Goal: Information Seeking & Learning: Learn about a topic

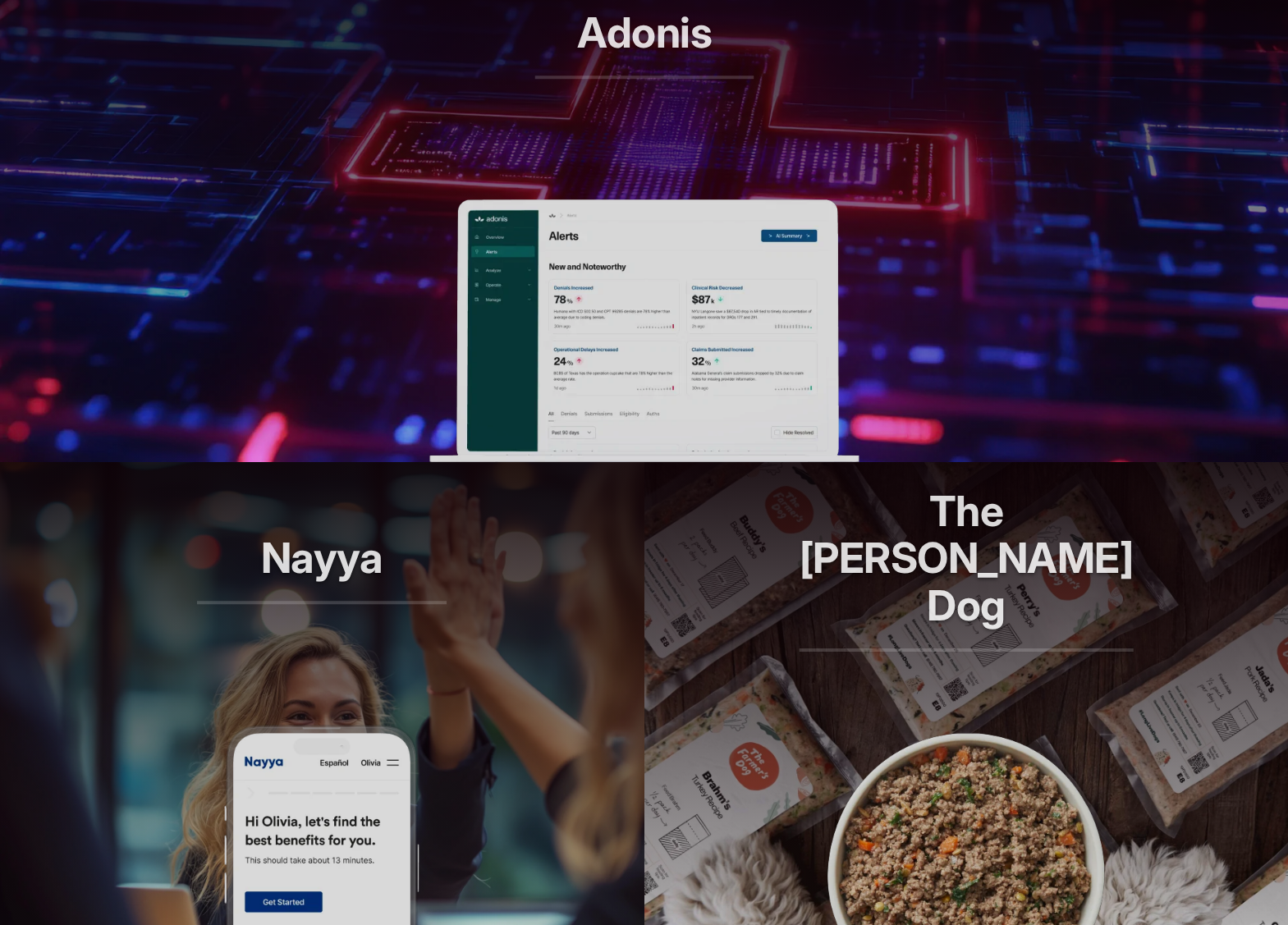
scroll to position [624, 0]
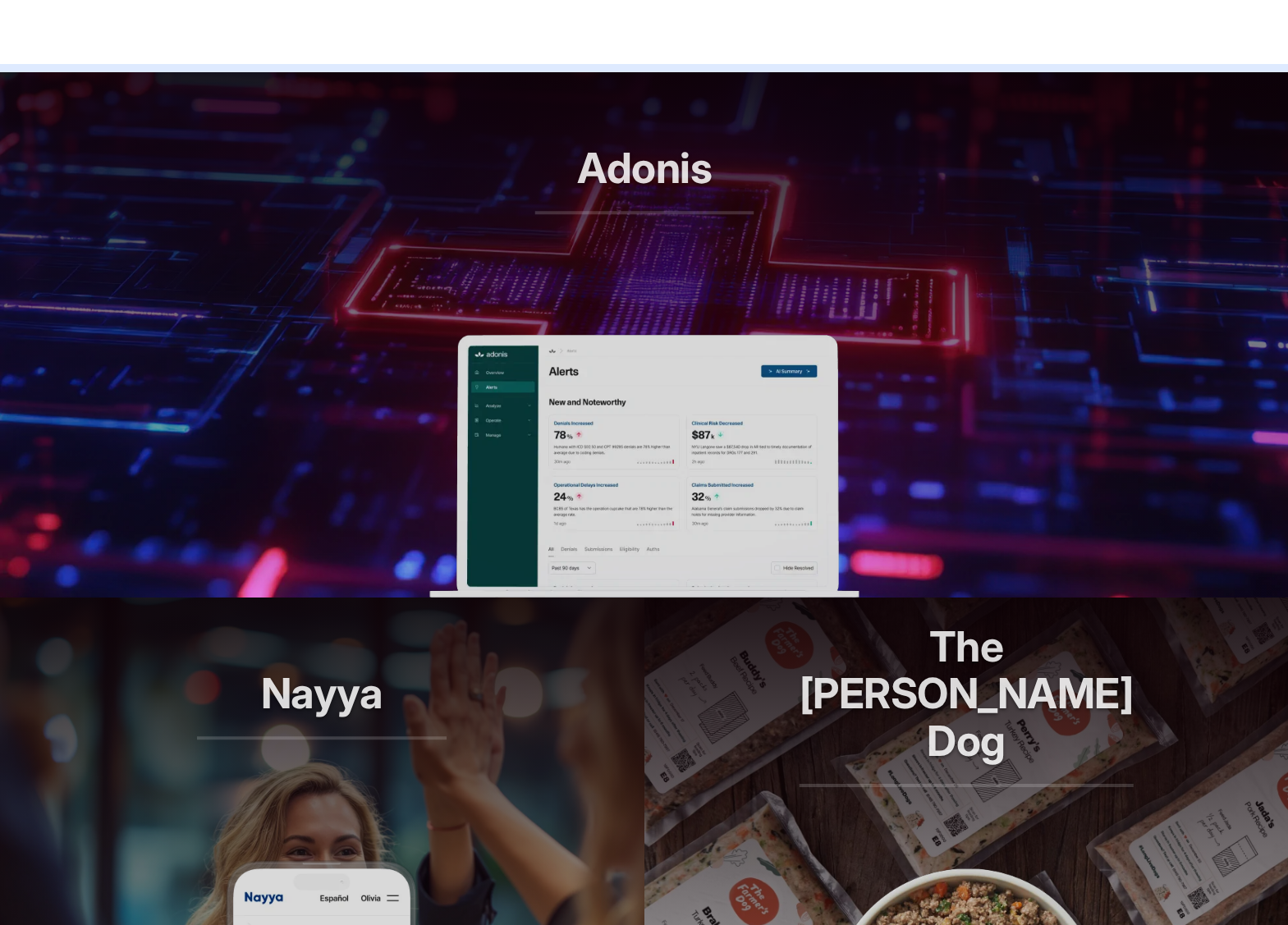
click at [548, 452] on img at bounding box center [644, 466] width 430 height 263
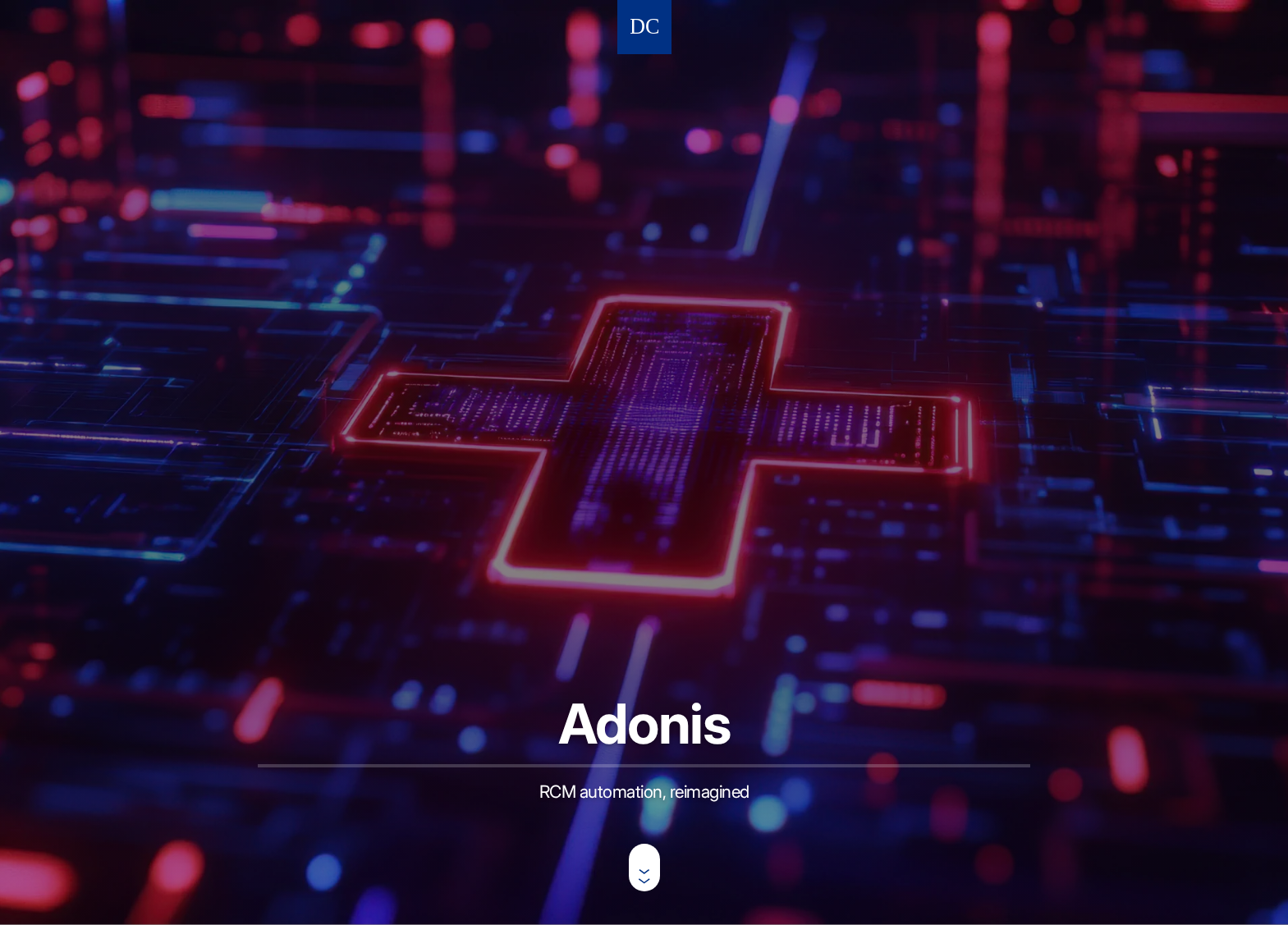
click at [645, 41] on img at bounding box center [644, 28] width 28 height 31
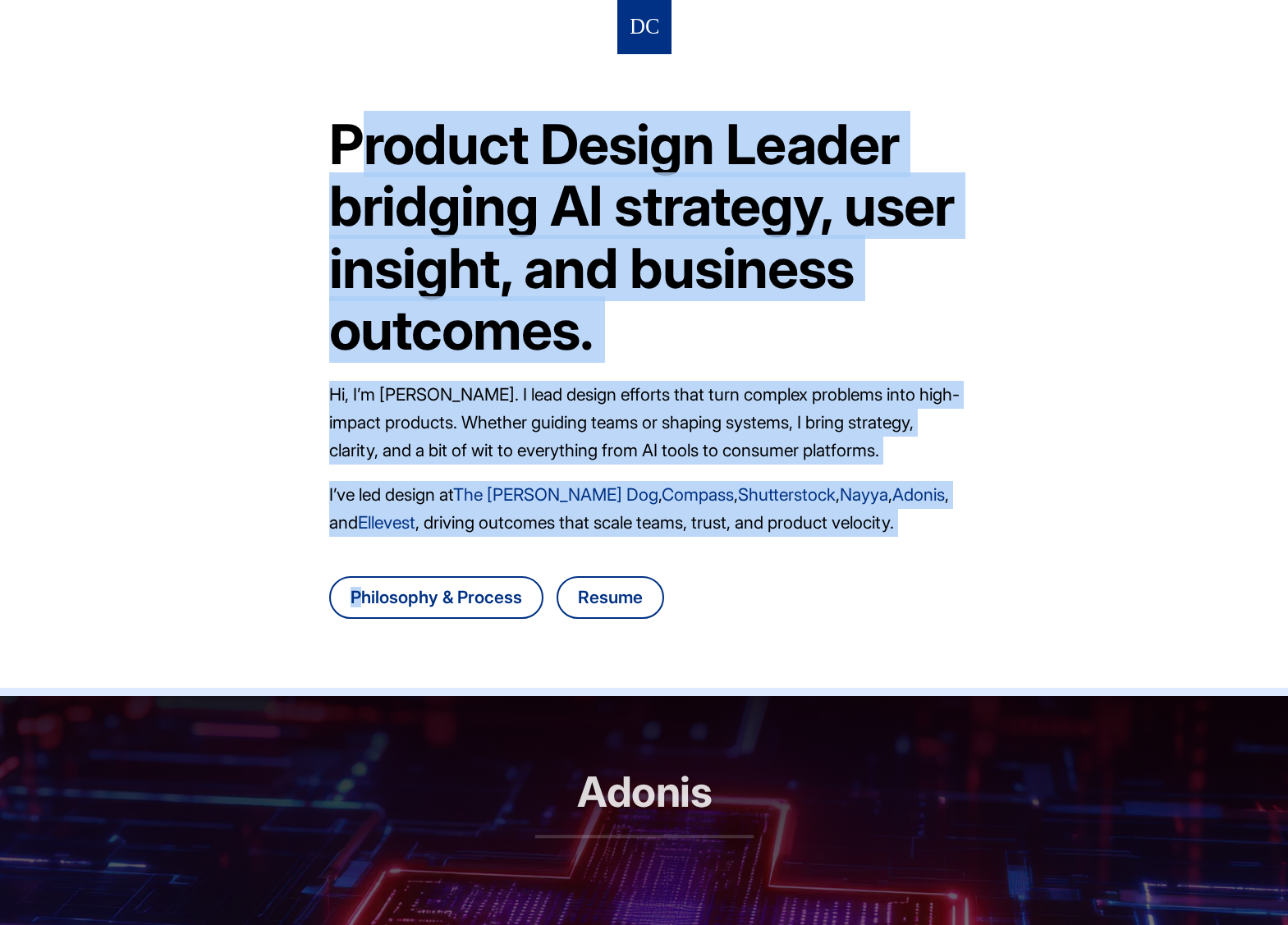
drag, startPoint x: 325, startPoint y: 104, endPoint x: 914, endPoint y: 566, distance: 748.6
click at [914, 566] on header "Product Design Leader bridging AI strategy, user insight, and business outcomes…" at bounding box center [644, 348] width 1288 height 696
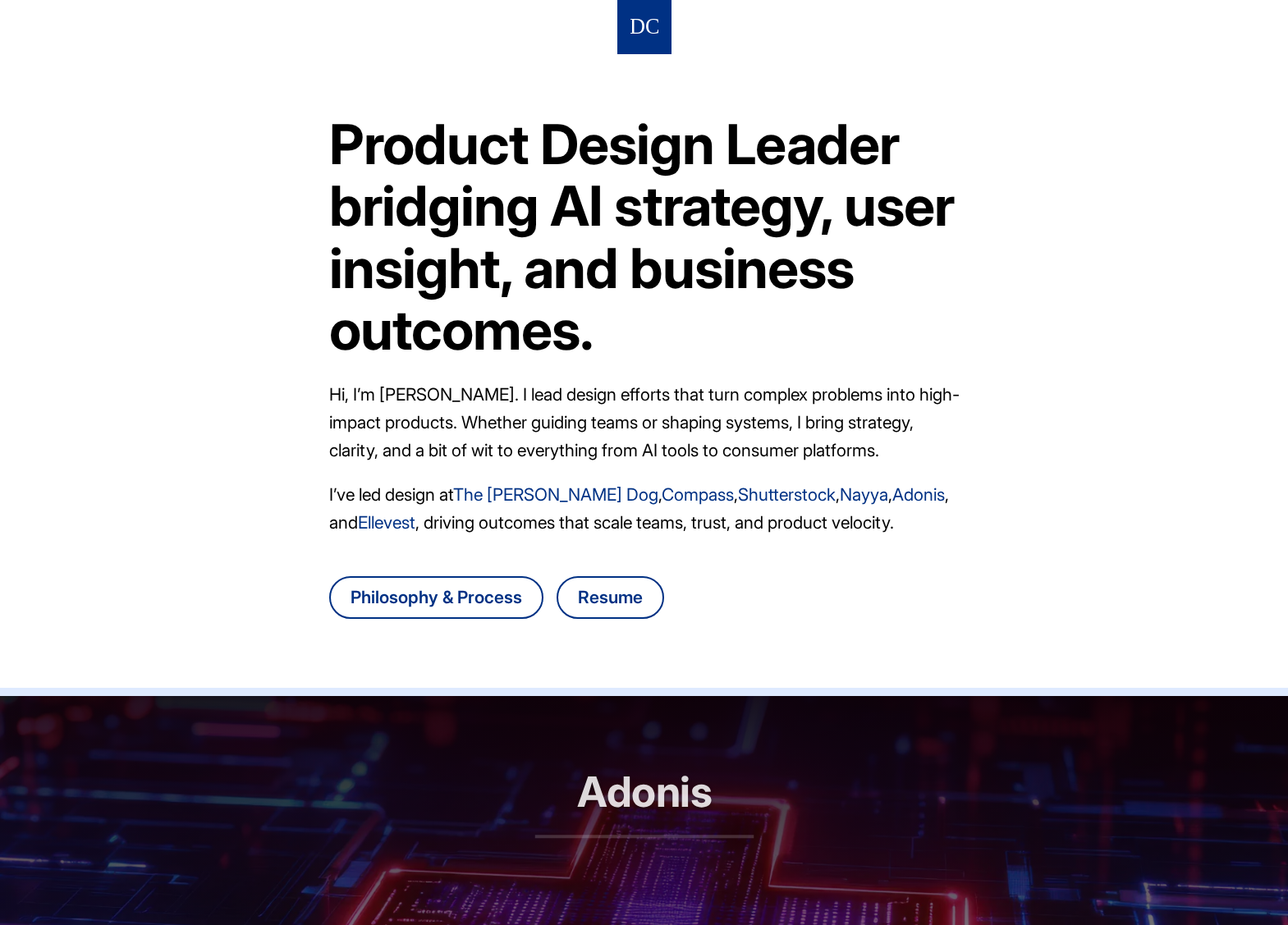
click at [914, 566] on article "Product Design Leader bridging AI strategy, user insight, and business outcomes…" at bounding box center [644, 370] width 630 height 634
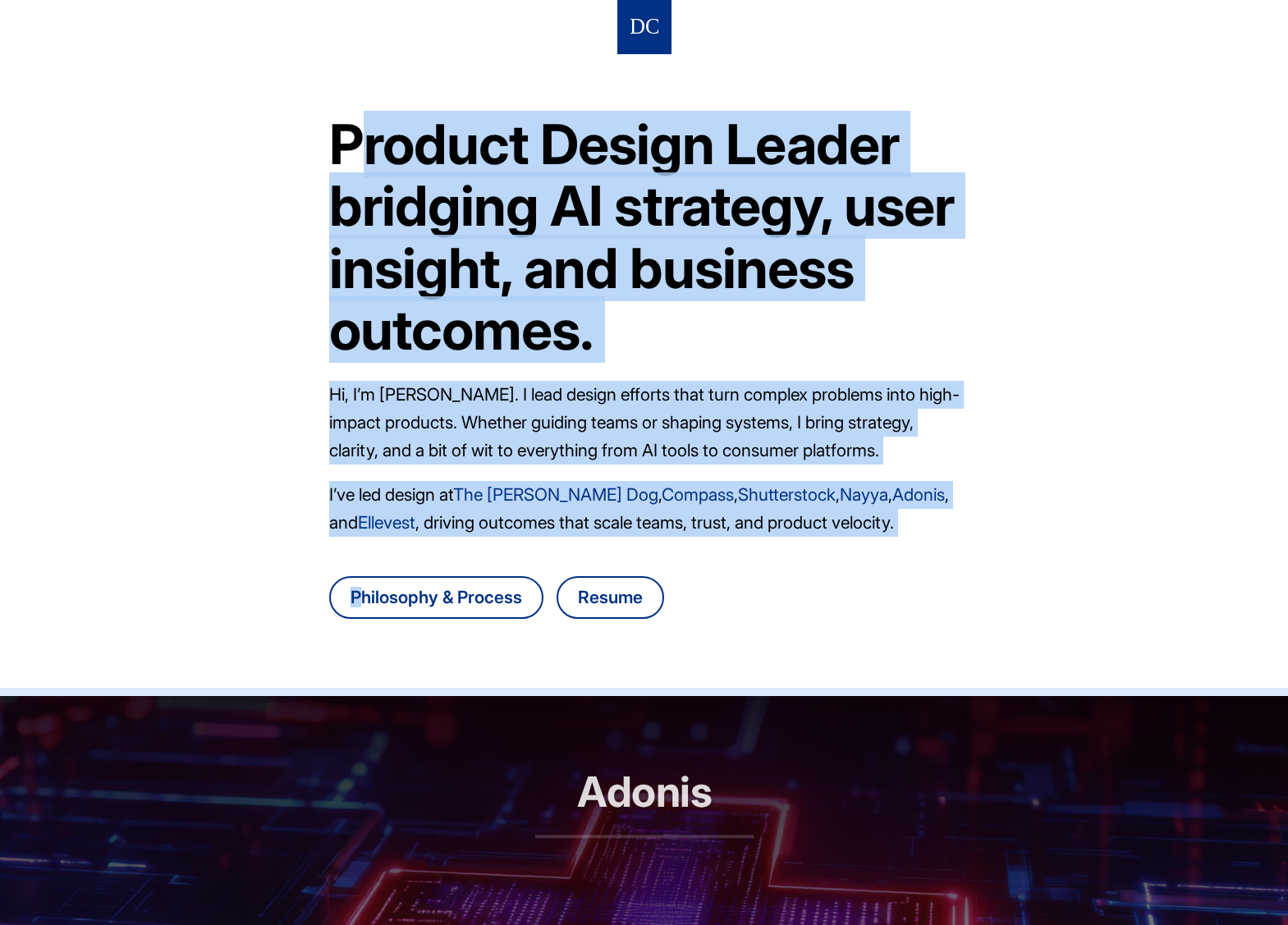
drag, startPoint x: 941, startPoint y: 554, endPoint x: 225, endPoint y: 146, distance: 824.1
click at [225, 146] on header "Product Design Leader bridging AI strategy, user insight, and business outcomes…" at bounding box center [644, 348] width 1288 height 696
click at [231, 163] on header "Product Design Leader bridging AI strategy, user insight, and business outcomes…" at bounding box center [644, 348] width 1288 height 696
drag, startPoint x: 533, startPoint y: 220, endPoint x: 1080, endPoint y: 530, distance: 628.7
click at [1080, 530] on header "Product Design Leader bridging AI strategy, user insight, and business outcomes…" at bounding box center [644, 348] width 1288 height 696
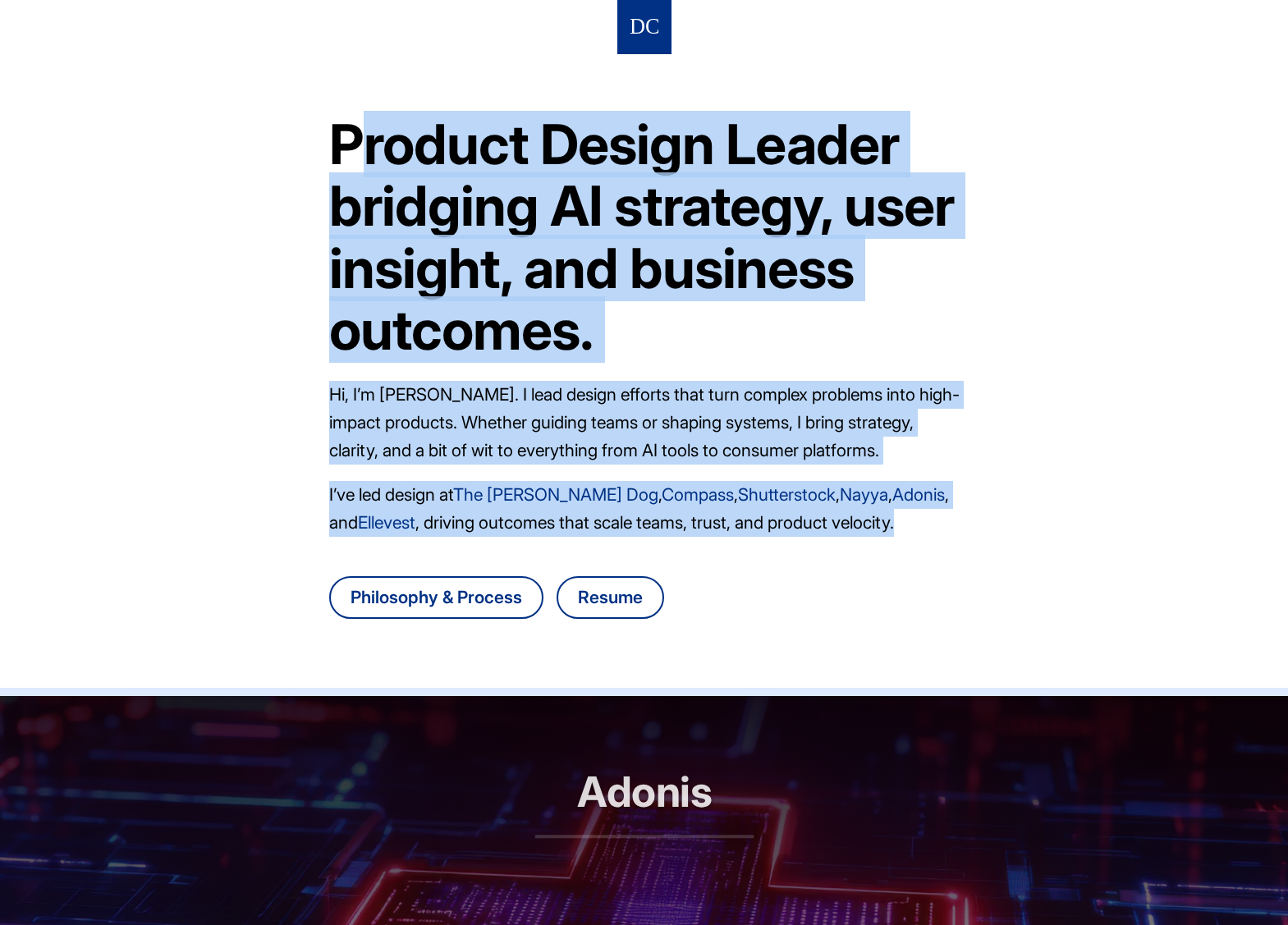
click at [963, 286] on header "Product Design Leader bridging AI strategy, user insight, and business outcomes…" at bounding box center [644, 348] width 1288 height 696
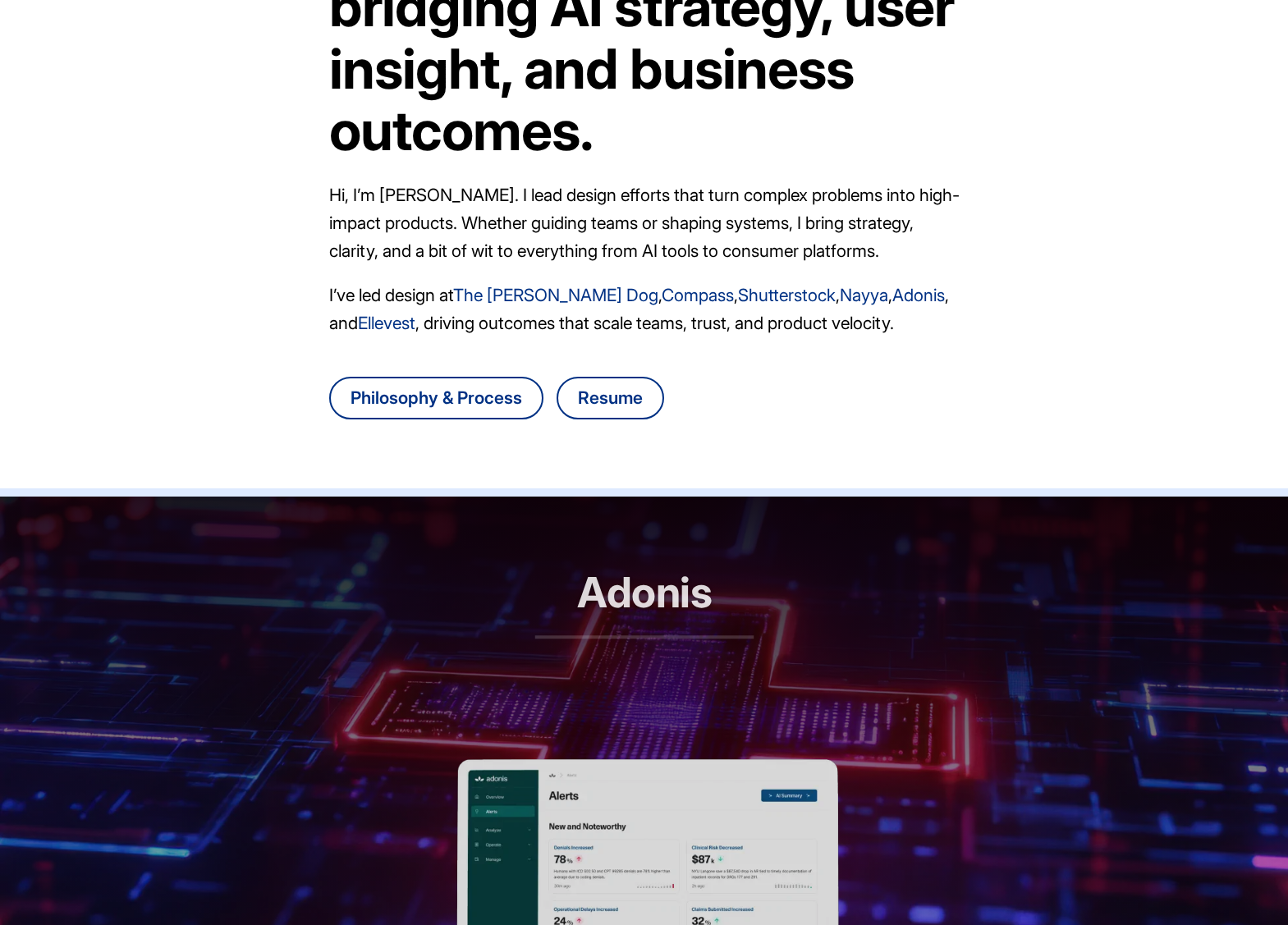
scroll to position [97, 0]
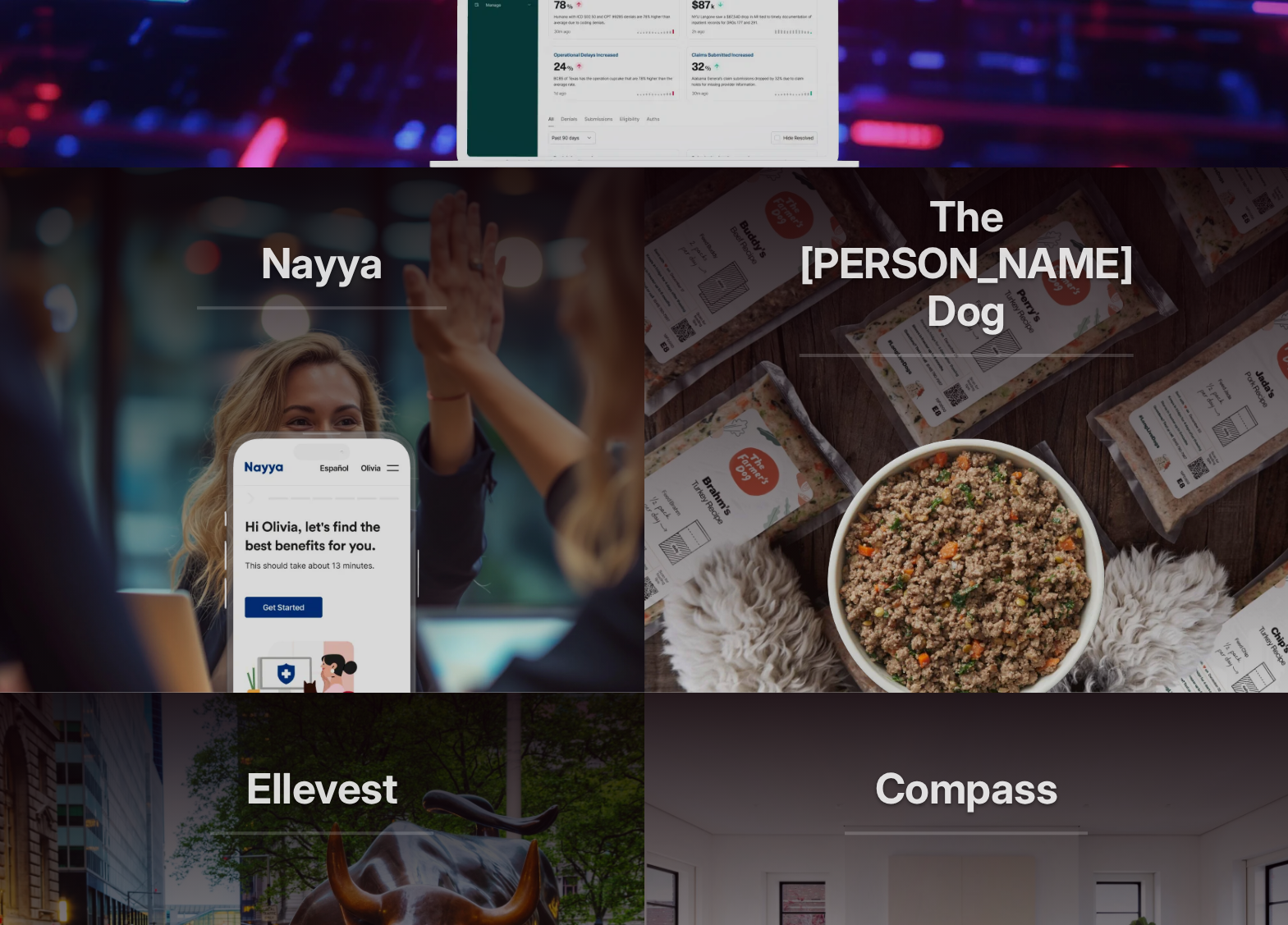
scroll to position [1052, 0]
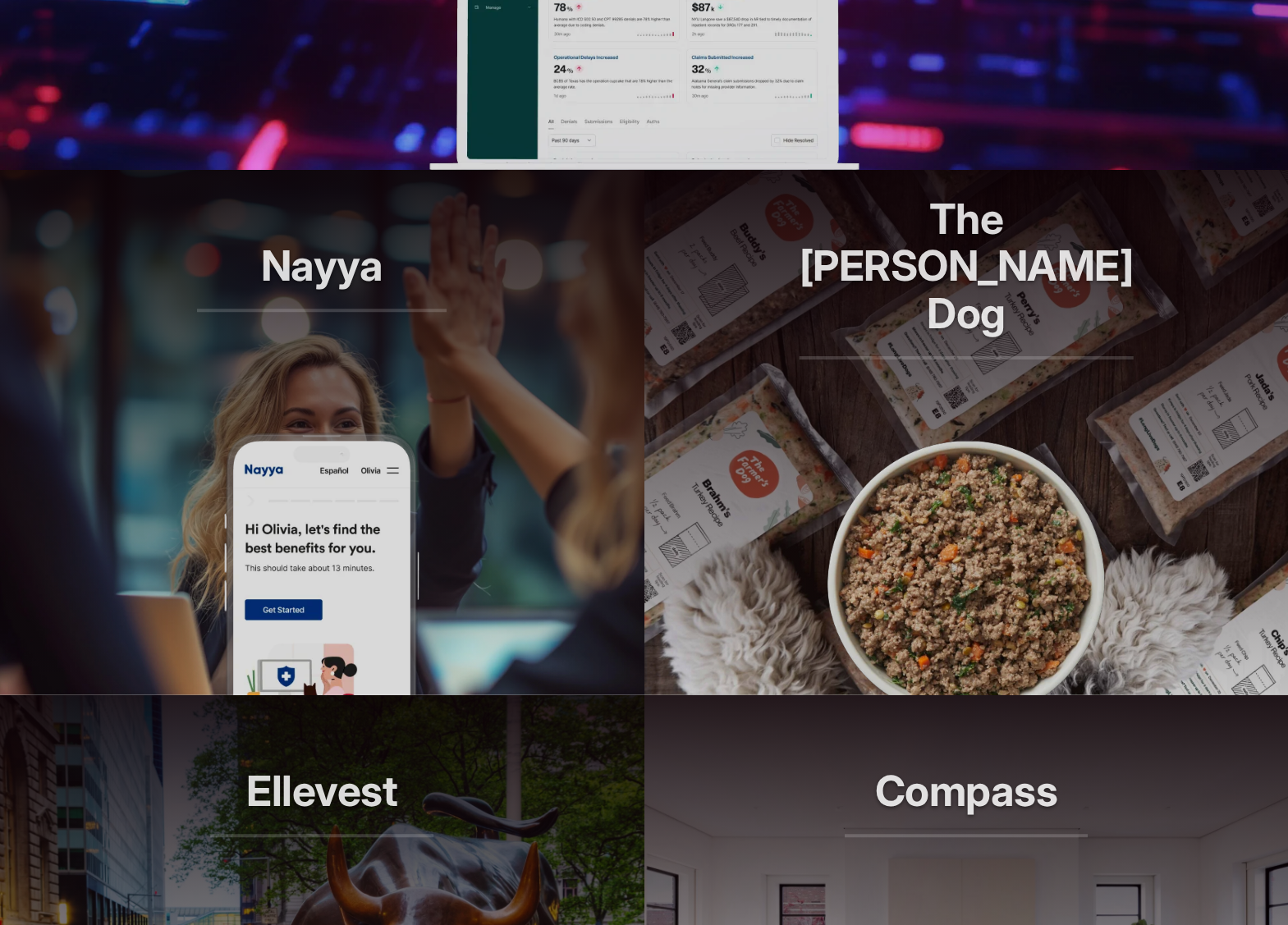
click at [835, 314] on h2 "The [PERSON_NAME] Dog" at bounding box center [967, 277] width 334 height 164
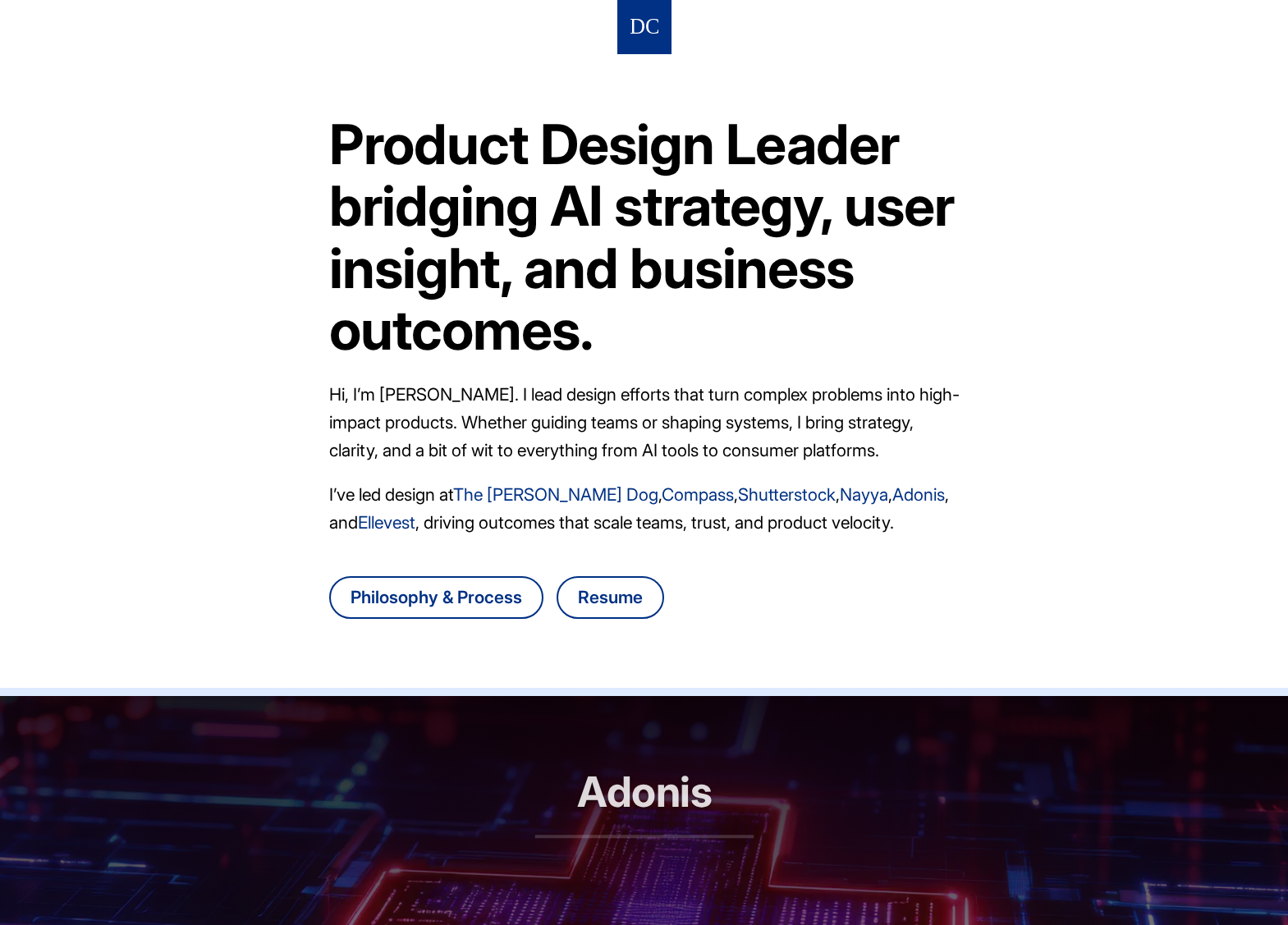
scroll to position [7, 0]
